Goal: Check status: Check status

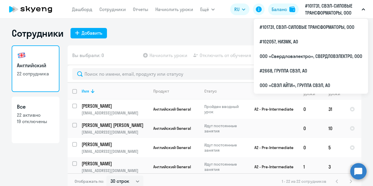
select select "30"
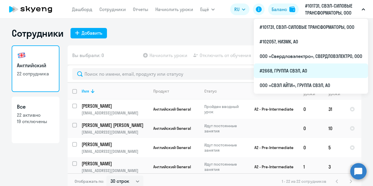
click at [286, 71] on li "#2668, ГРУППА СВЭЛ, АО" at bounding box center [311, 70] width 114 height 15
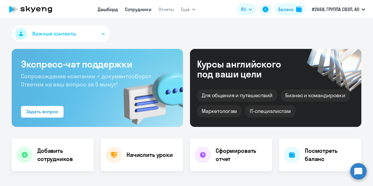
drag, startPoint x: 137, startPoint y: 9, endPoint x: 137, endPoint y: 13, distance: 3.5
click at [137, 9] on link "Сотрудники" at bounding box center [138, 9] width 27 height 6
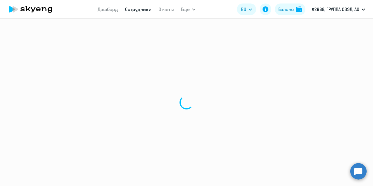
select select "30"
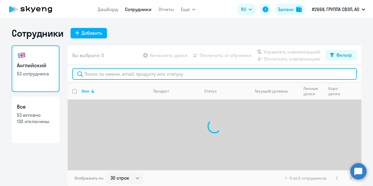
click at [114, 75] on input "text" at bounding box center [214, 74] width 284 height 12
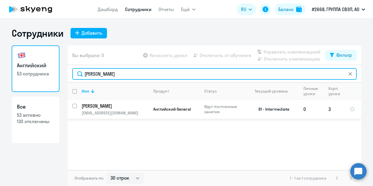
type input "[PERSON_NAME]"
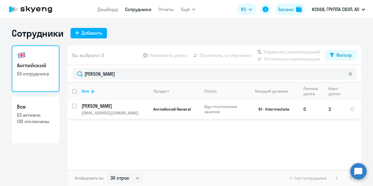
click at [115, 109] on td "[PERSON_NAME] [PERSON_NAME][EMAIL_ADDRESS][DOMAIN_NAME]" at bounding box center [113, 109] width 72 height 19
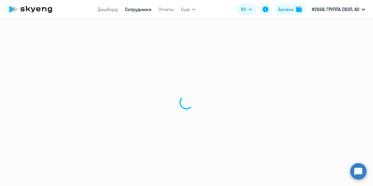
select select "english"
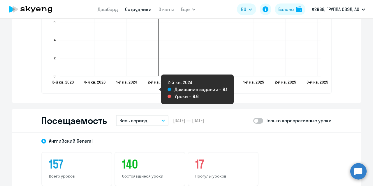
scroll to position [699, 0]
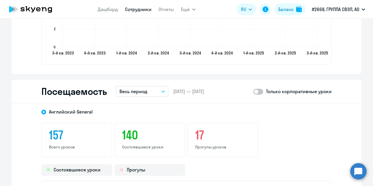
click at [161, 92] on icon "button" at bounding box center [162, 92] width 3 height 2
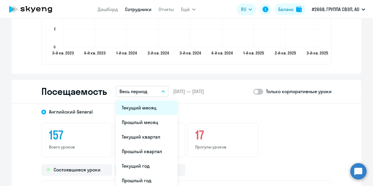
click at [146, 109] on li "Текущий месяц" at bounding box center [146, 107] width 61 height 15
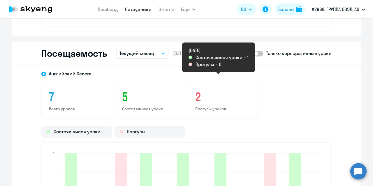
scroll to position [728, 0]
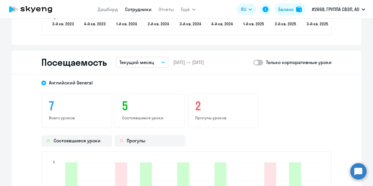
click at [157, 62] on button "Текущий месяц" at bounding box center [142, 62] width 52 height 11
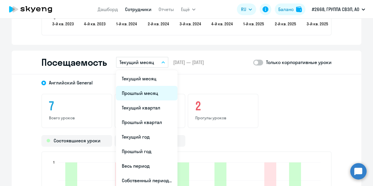
click at [147, 92] on li "Прошлый месяц" at bounding box center [146, 93] width 61 height 15
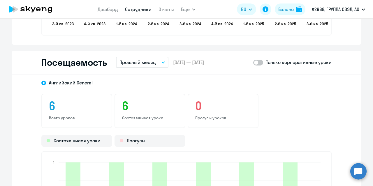
click at [163, 61] on button "Прошлый месяц" at bounding box center [142, 62] width 52 height 11
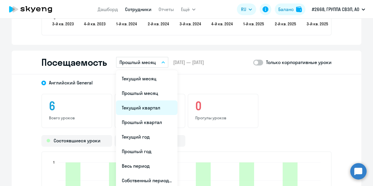
click at [150, 106] on li "Текущий квартал" at bounding box center [146, 107] width 61 height 15
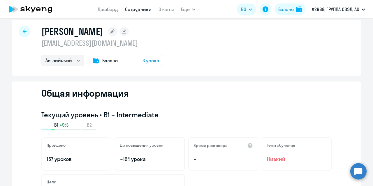
scroll to position [0, 0]
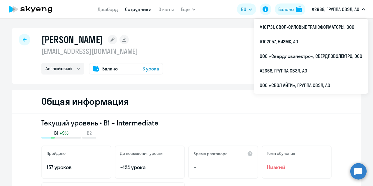
click at [197, 98] on div "Общая информация" at bounding box center [187, 102] width 350 height 24
